Goal: Task Accomplishment & Management: Manage account settings

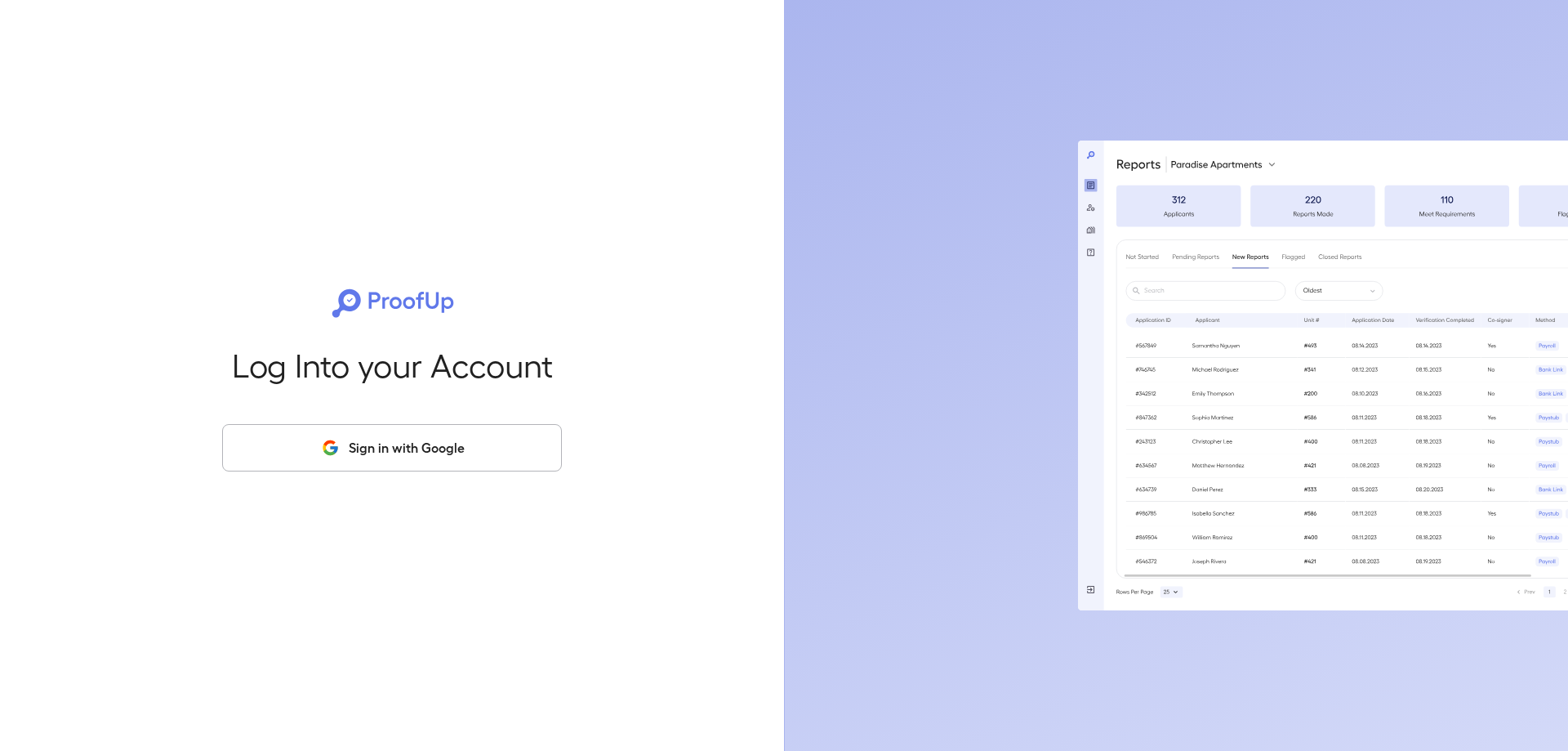
click at [482, 452] on button "Sign in with Google" at bounding box center [392, 447] width 340 height 47
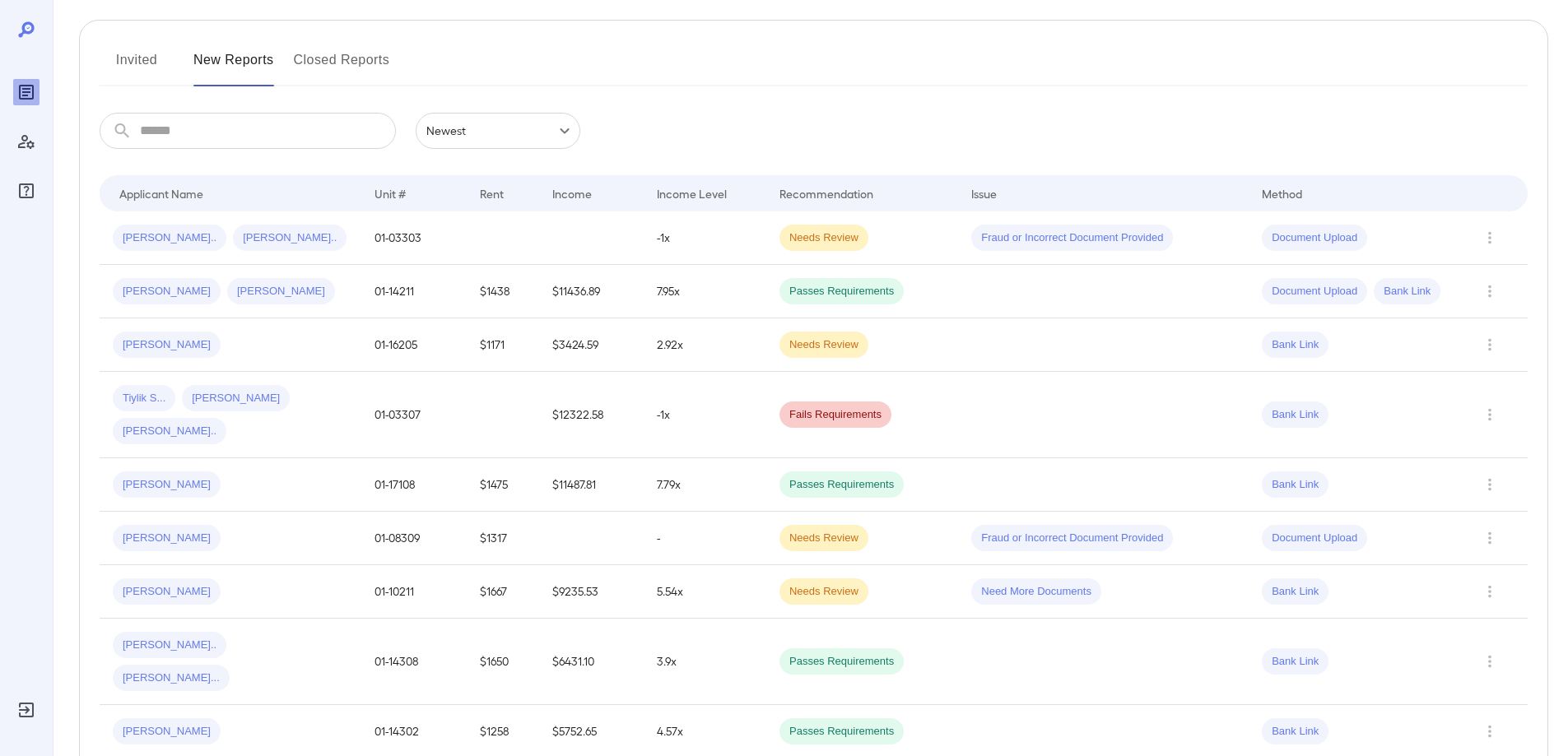
scroll to position [76, 0]
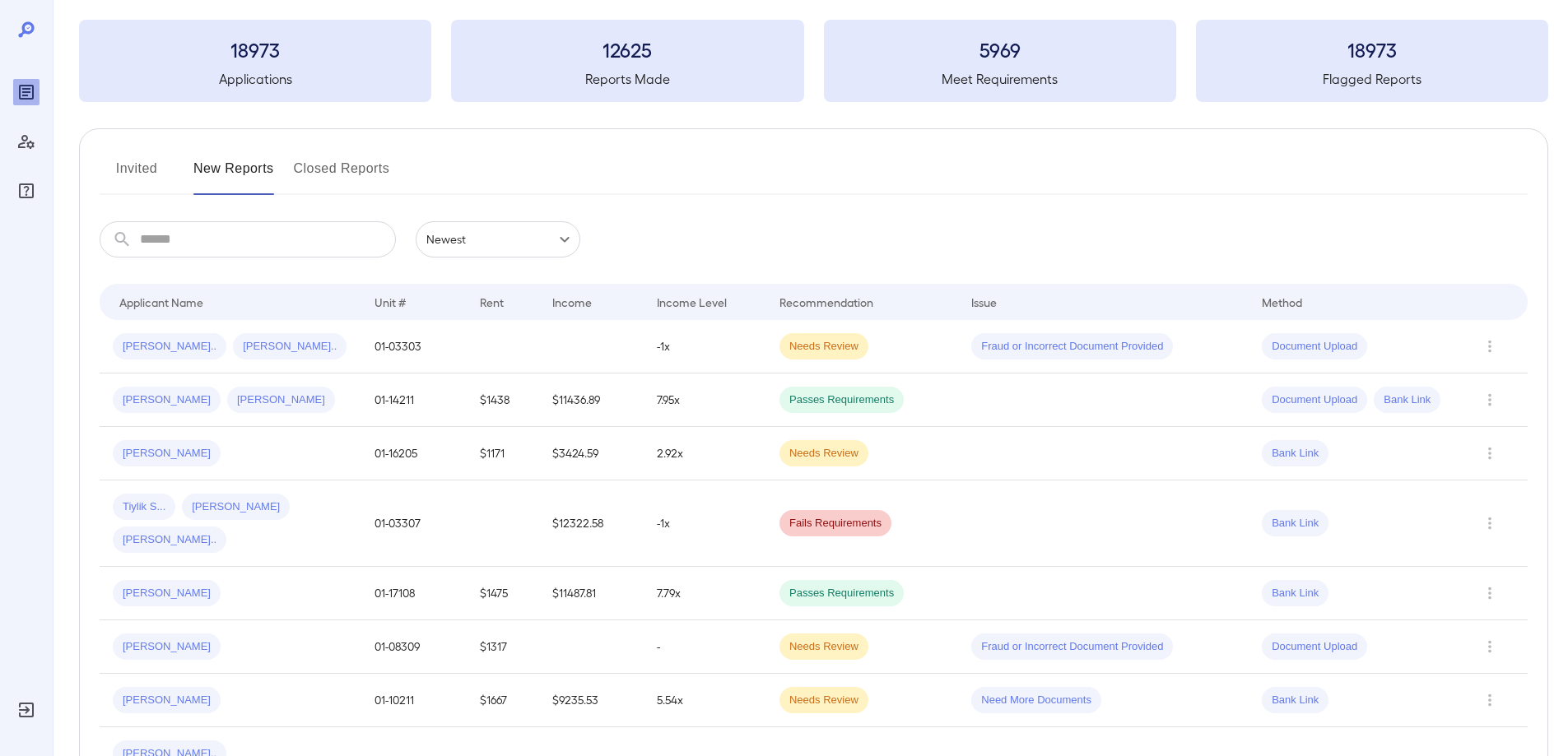
click at [280, 247] on input "text" at bounding box center [268, 238] width 256 height 36
type input "*"
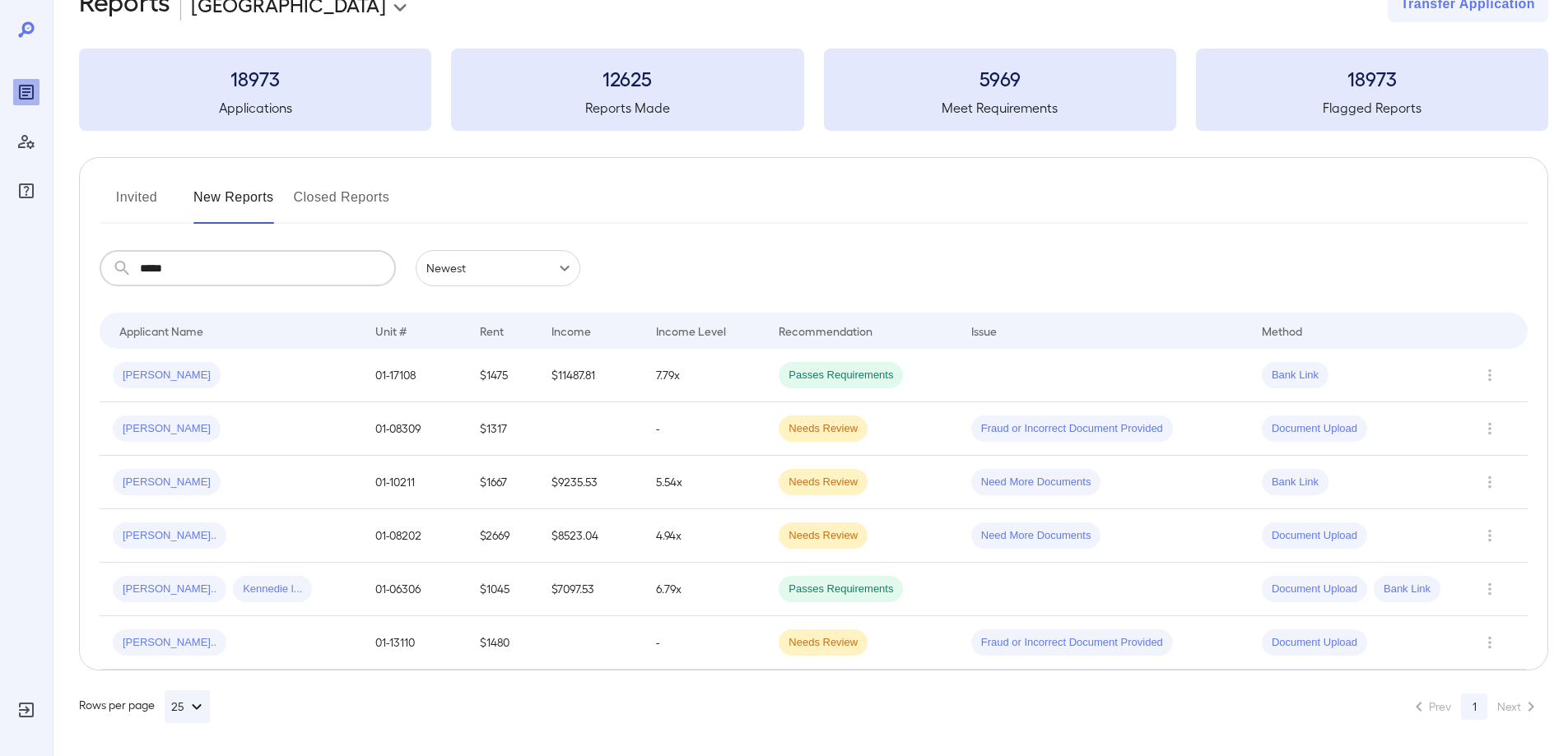
scroll to position [0, 0]
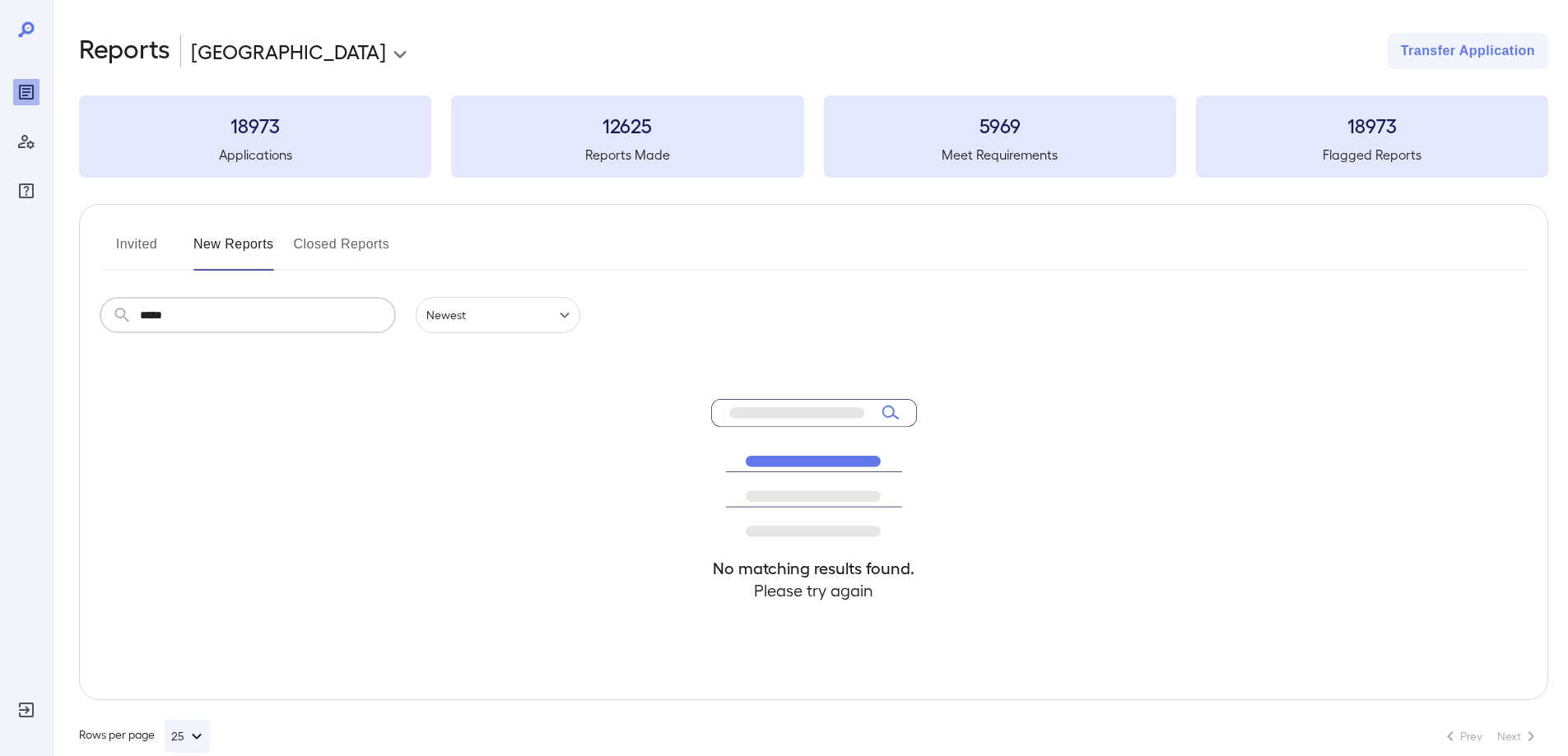
type input "*****"
click at [145, 239] on button "Invited" at bounding box center [137, 250] width 74 height 40
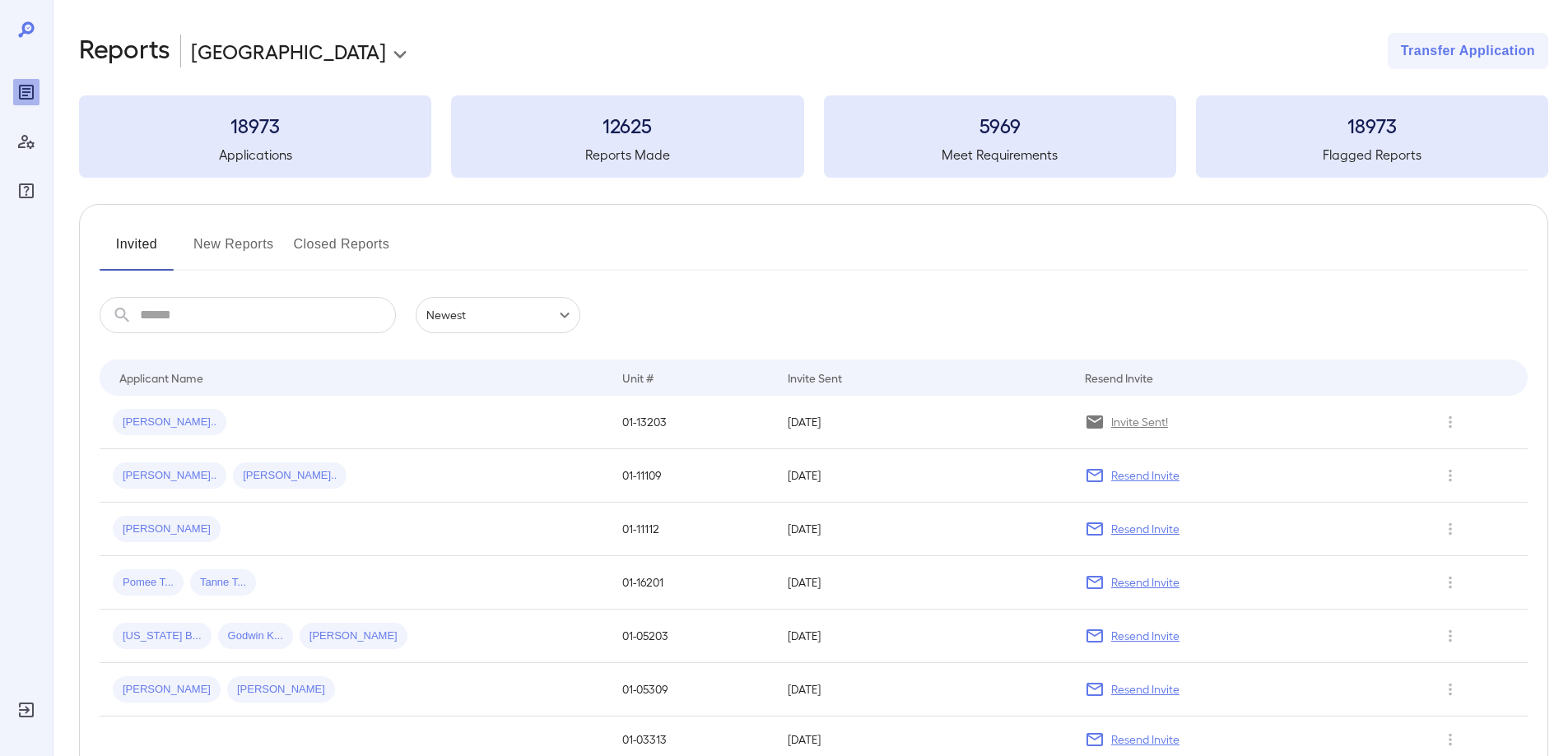
click at [489, 317] on body "**********" at bounding box center [784, 378] width 1568 height 756
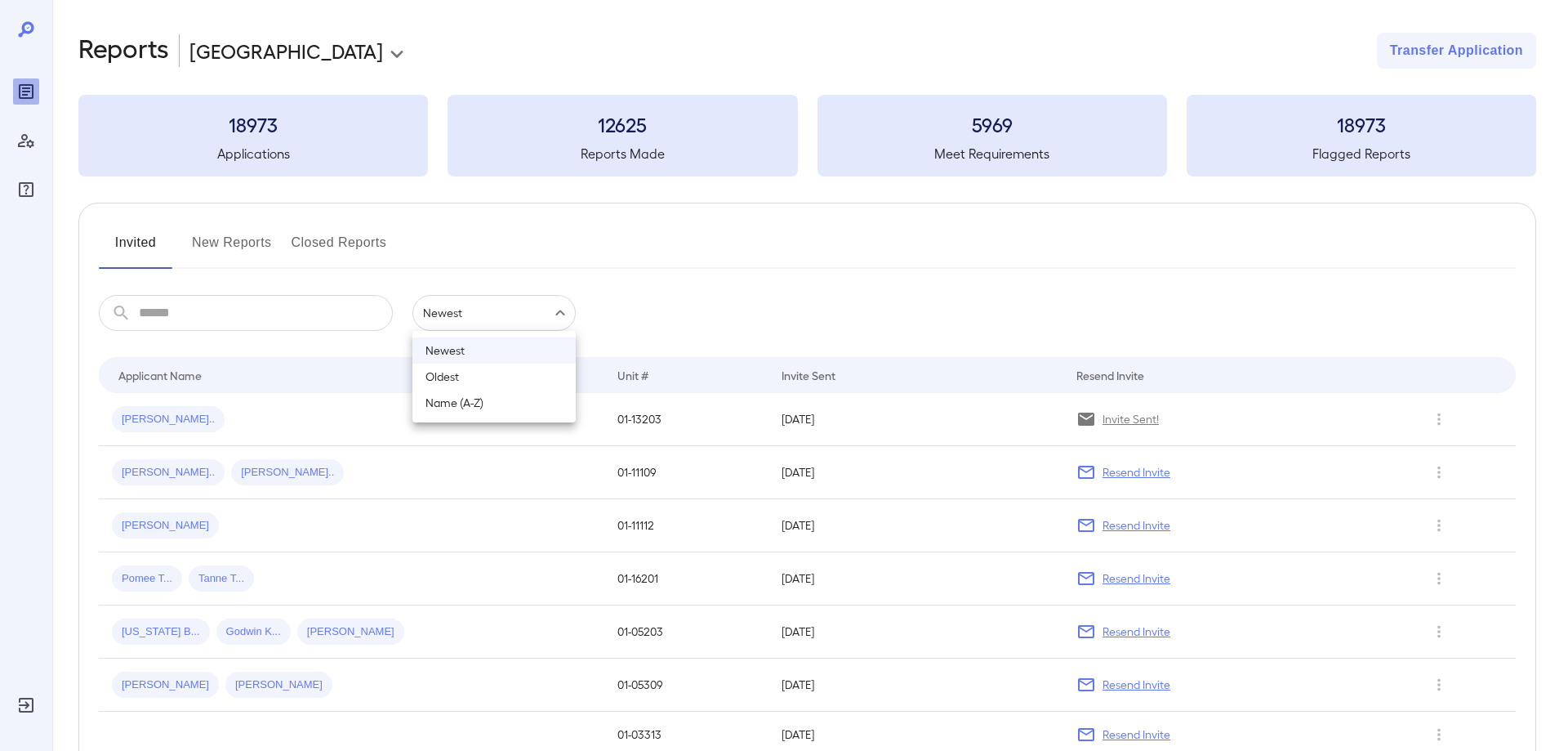
click at [479, 310] on div at bounding box center [784, 376] width 1568 height 751
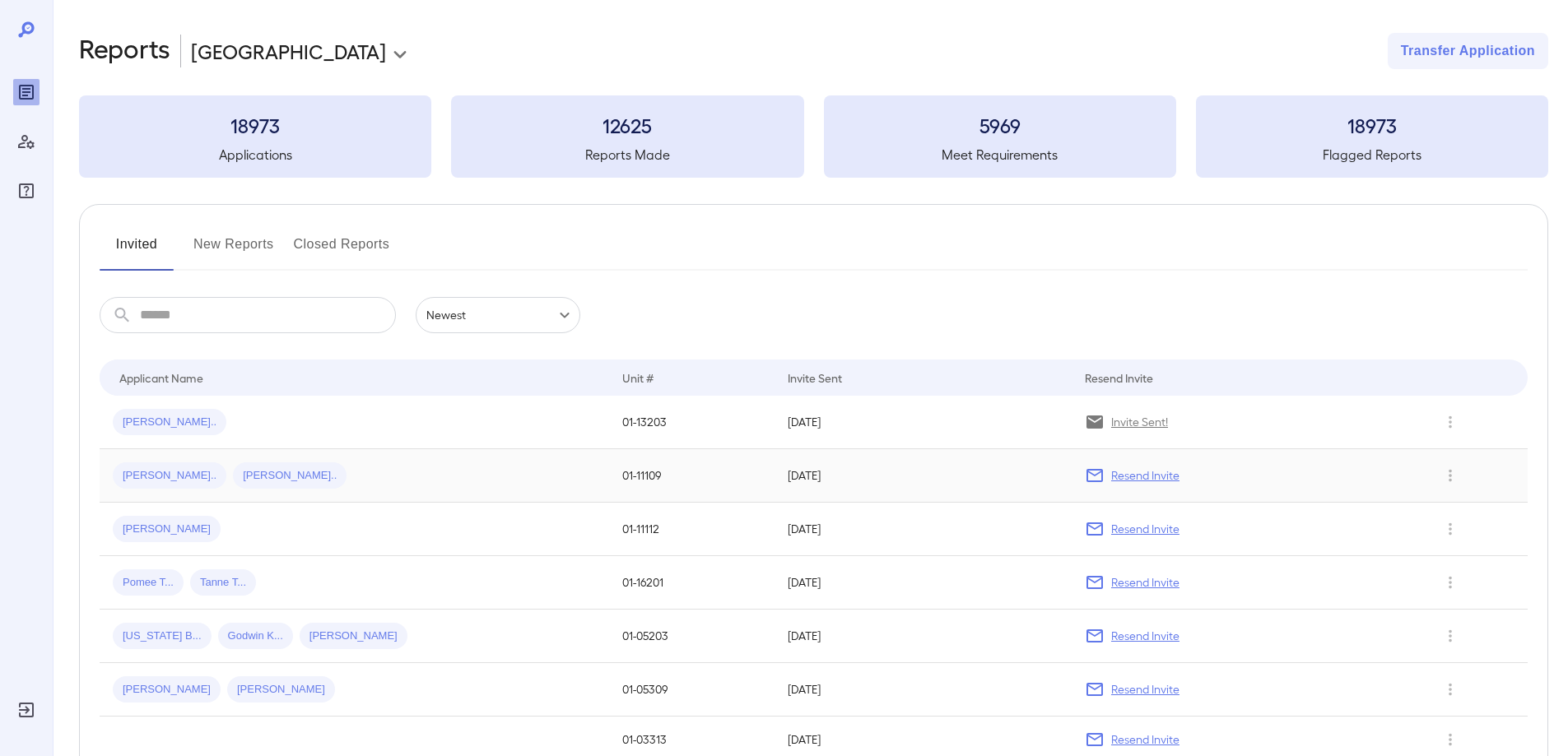
click at [1120, 476] on p "Resend Invite" at bounding box center [1145, 475] width 68 height 16
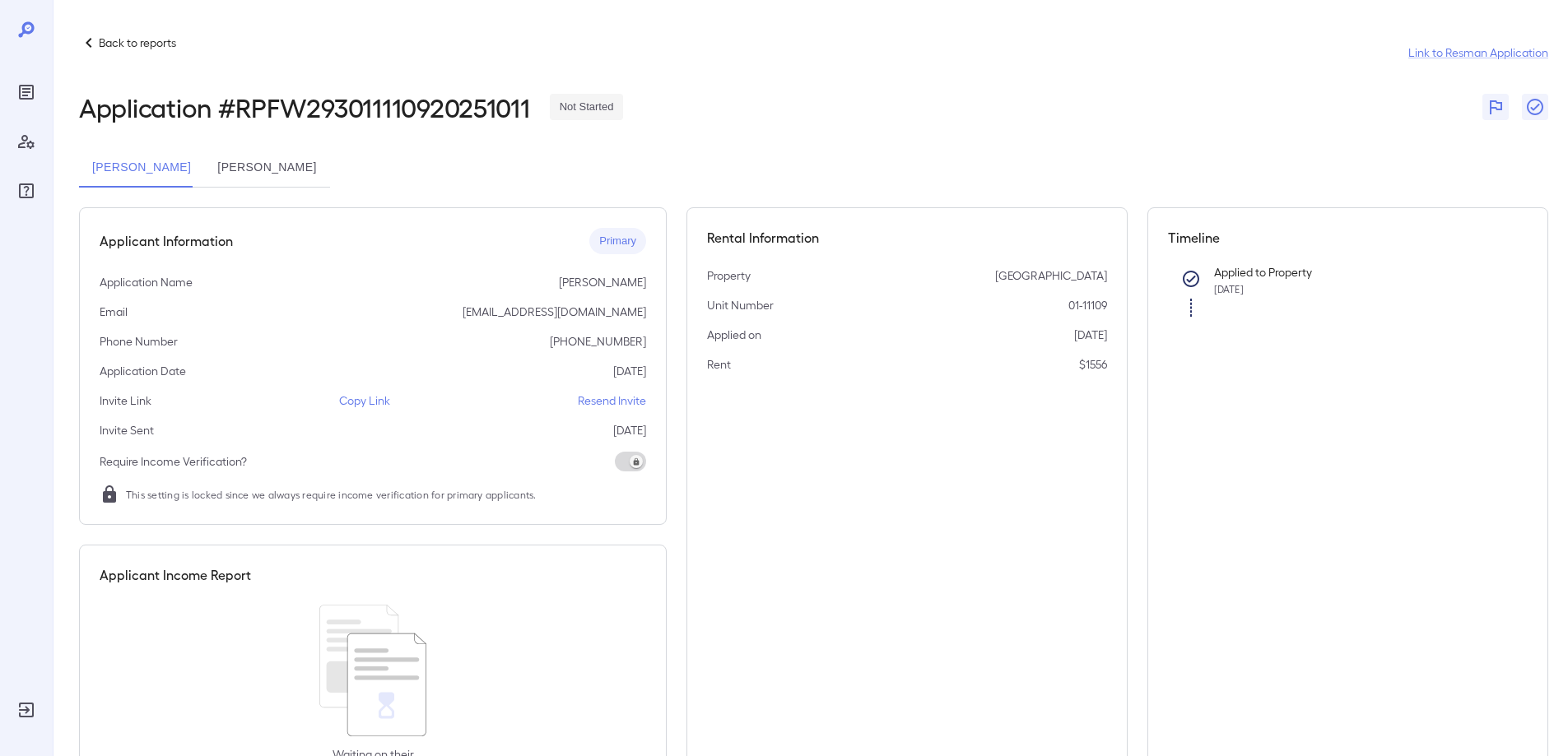
click at [267, 166] on button "[PERSON_NAME]" at bounding box center [266, 168] width 125 height 40
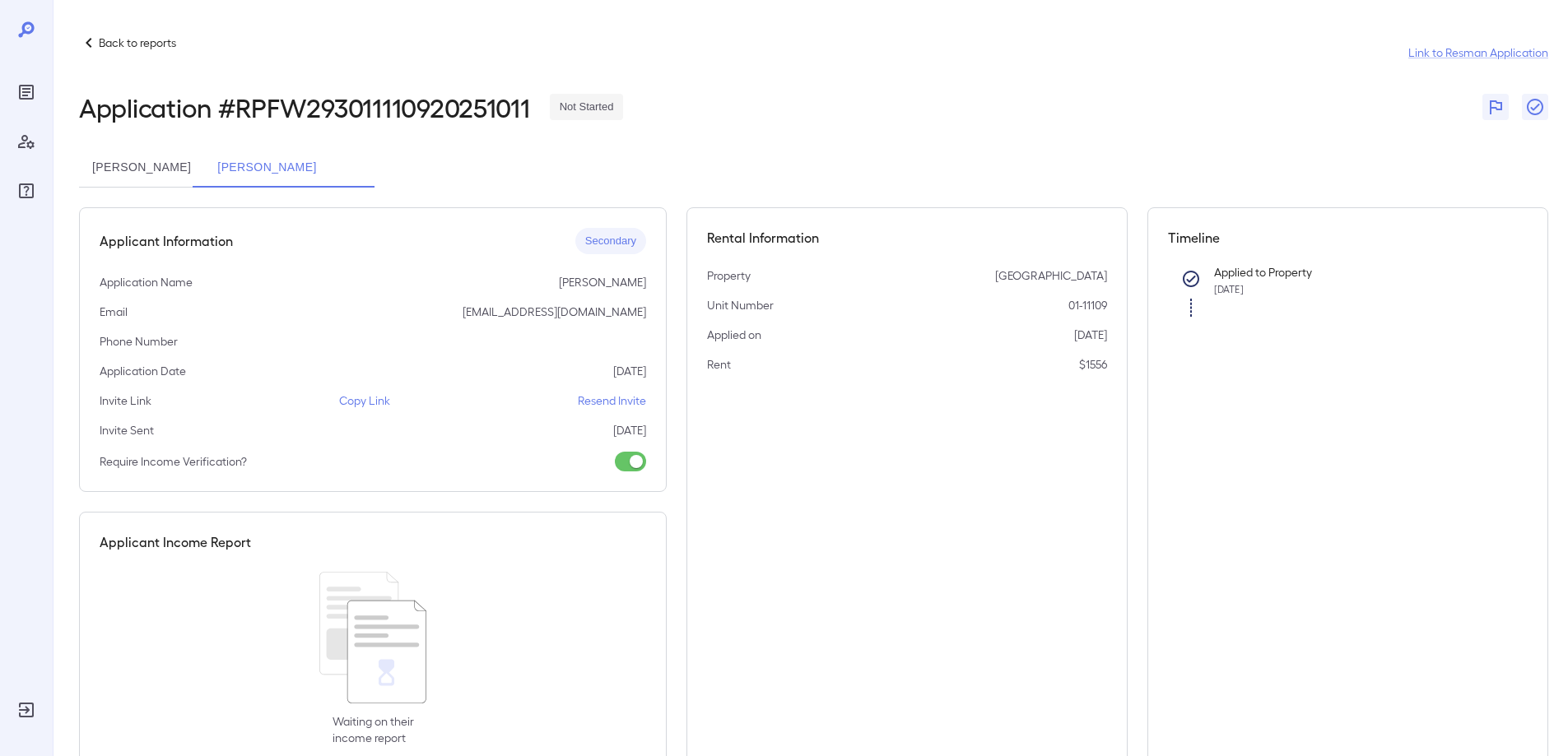
click at [209, 160] on button "[PERSON_NAME]" at bounding box center [266, 168] width 125 height 40
click at [187, 162] on button "[PERSON_NAME]" at bounding box center [141, 168] width 125 height 40
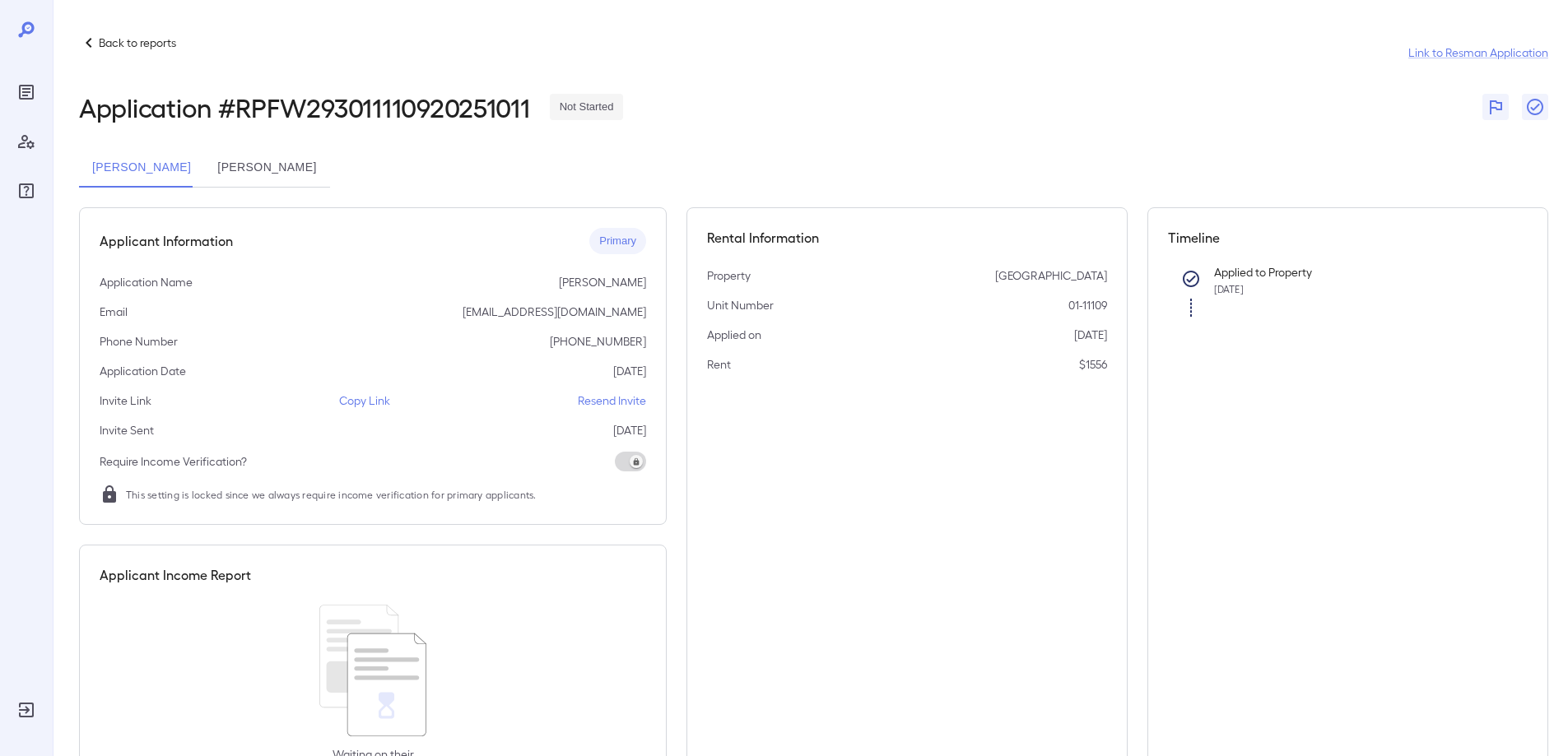
click at [86, 41] on icon at bounding box center [88, 43] width 19 height 19
